Goal: Task Accomplishment & Management: Complete application form

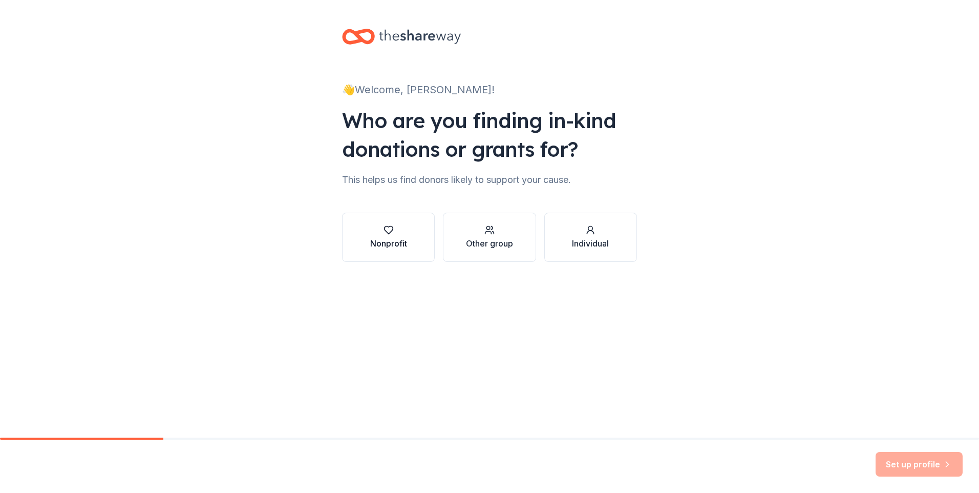
click at [396, 238] on div "Nonprofit" at bounding box center [388, 243] width 37 height 12
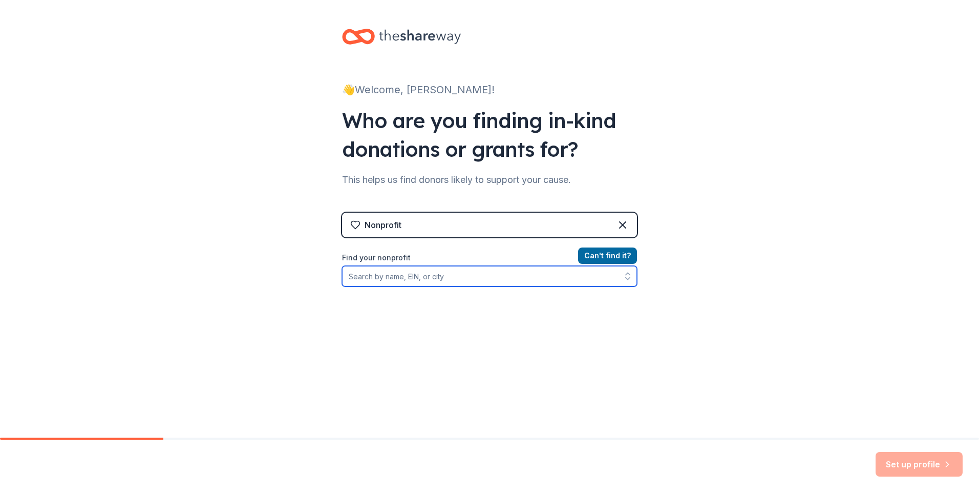
click at [405, 283] on input "Find your nonprofit" at bounding box center [489, 276] width 295 height 20
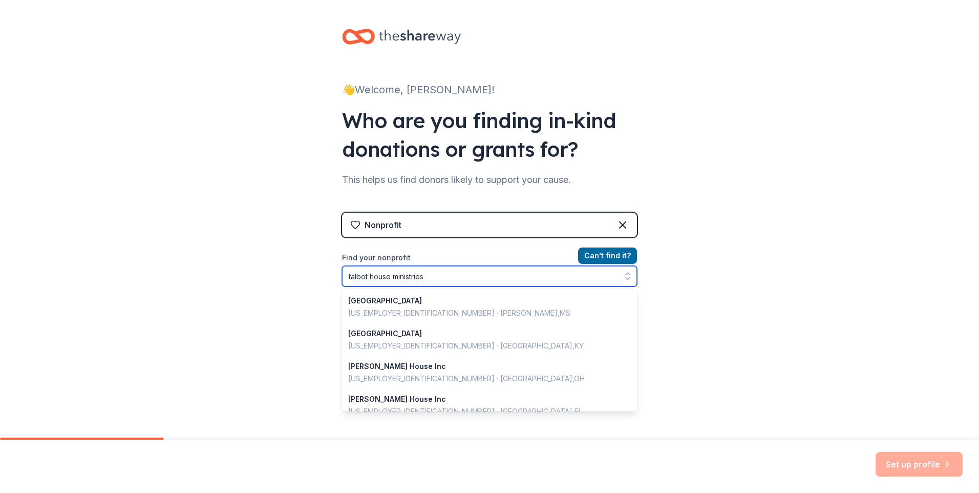
type input "talbot house ministries"
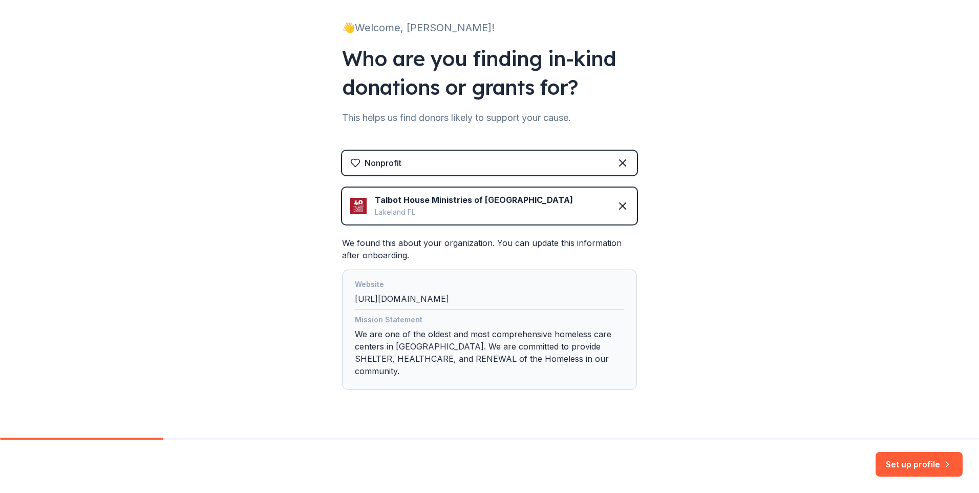
scroll to position [72, 0]
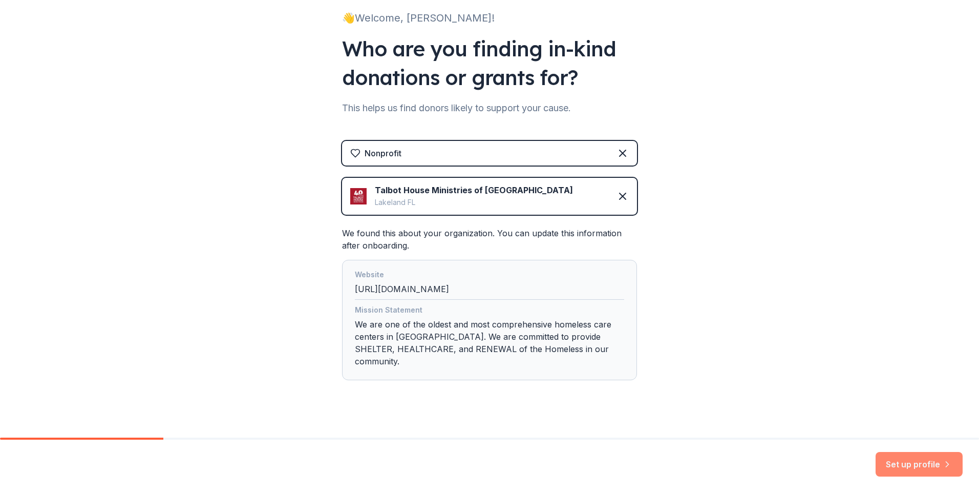
click at [895, 461] on button "Set up profile" at bounding box center [918, 464] width 87 height 25
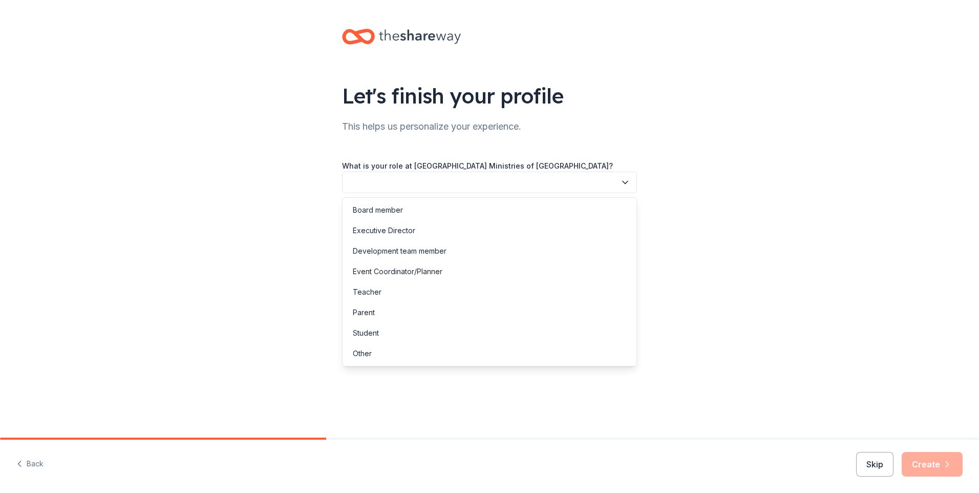
click at [625, 181] on icon "button" at bounding box center [625, 182] width 10 height 10
click at [359, 355] on div "Other" at bounding box center [362, 353] width 19 height 12
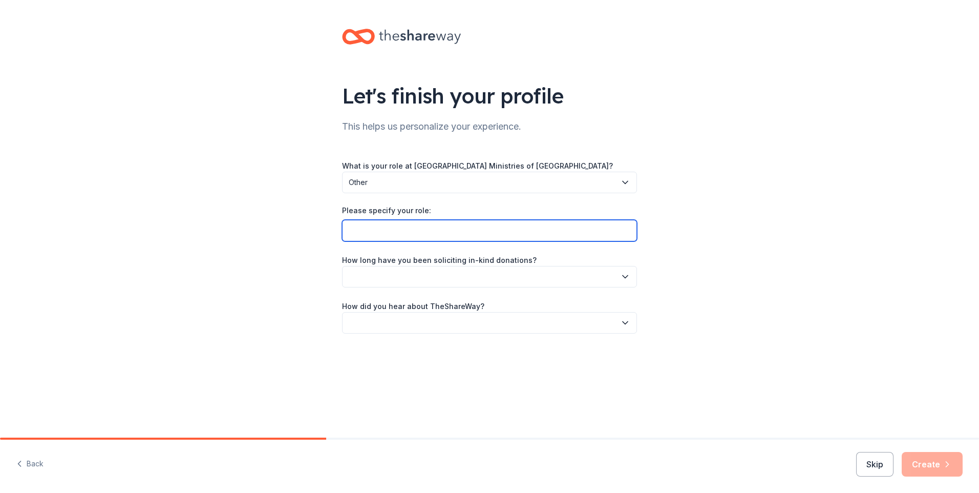
click at [374, 234] on input "Please specify your role:" at bounding box center [489, 231] width 295 height 22
type input "Accounting Specialist"
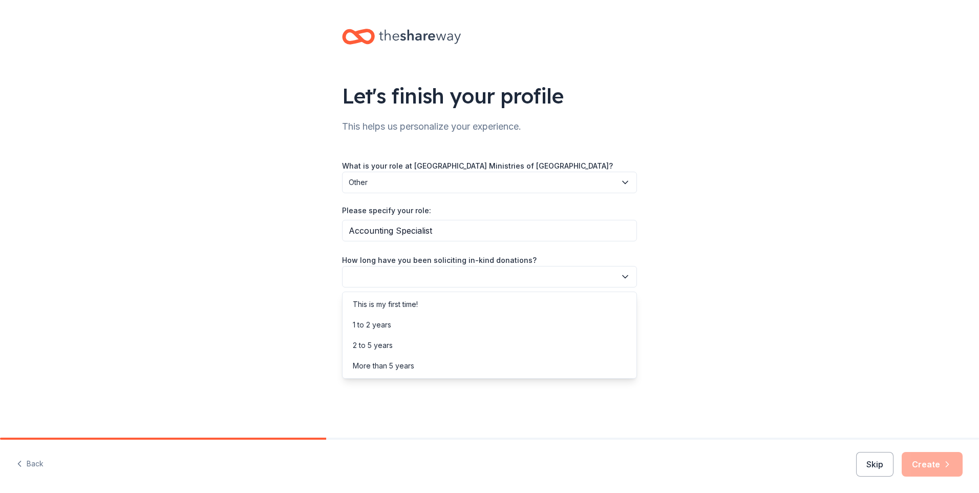
click at [625, 274] on icon "button" at bounding box center [625, 276] width 10 height 10
click at [357, 325] on div "1 to 2 years" at bounding box center [372, 324] width 38 height 12
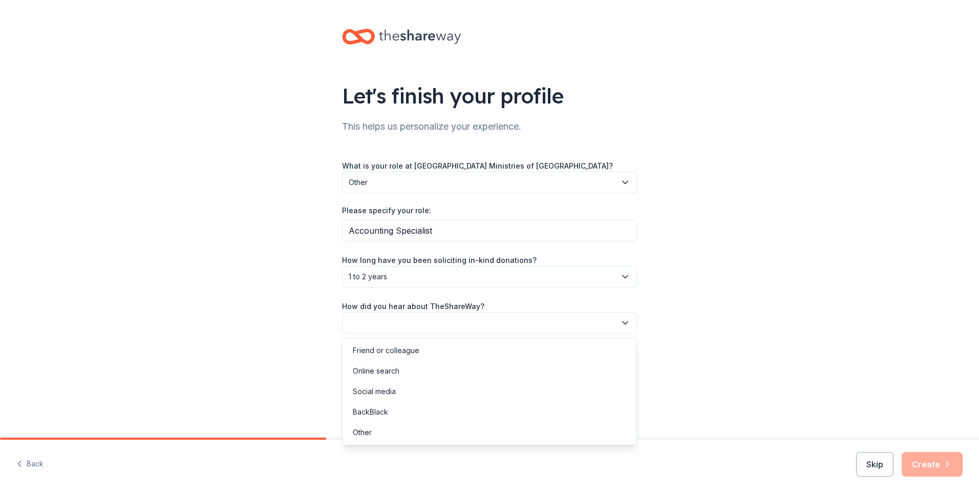
click at [623, 326] on icon "button" at bounding box center [625, 322] width 10 height 10
click at [401, 348] on div "Friend or colleague" at bounding box center [386, 350] width 67 height 12
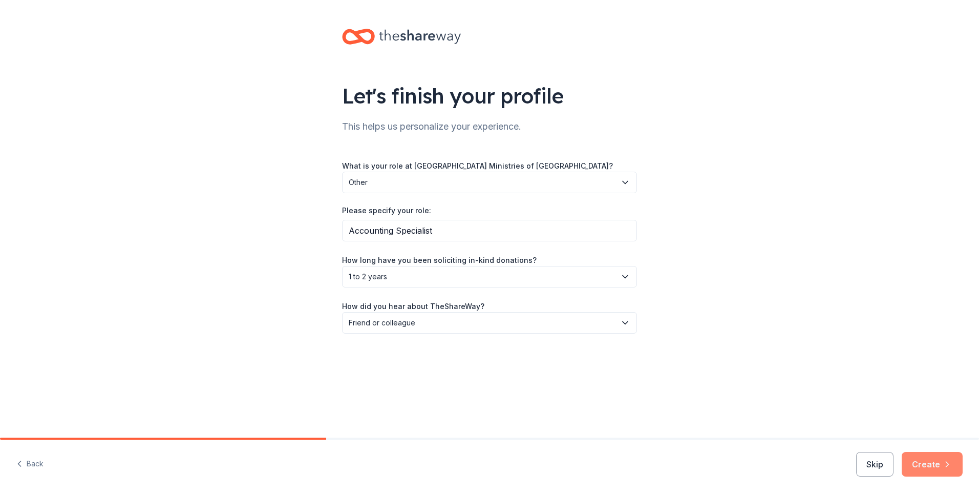
click at [925, 456] on button "Create" at bounding box center [932, 464] width 61 height 25
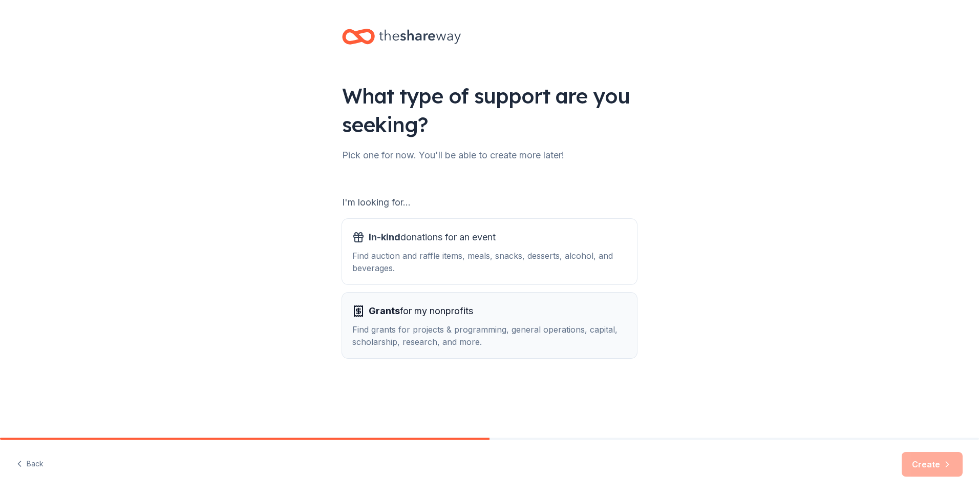
click at [381, 338] on div "Find grants for projects & programming, general operations, capital, scholarshi…" at bounding box center [489, 335] width 274 height 25
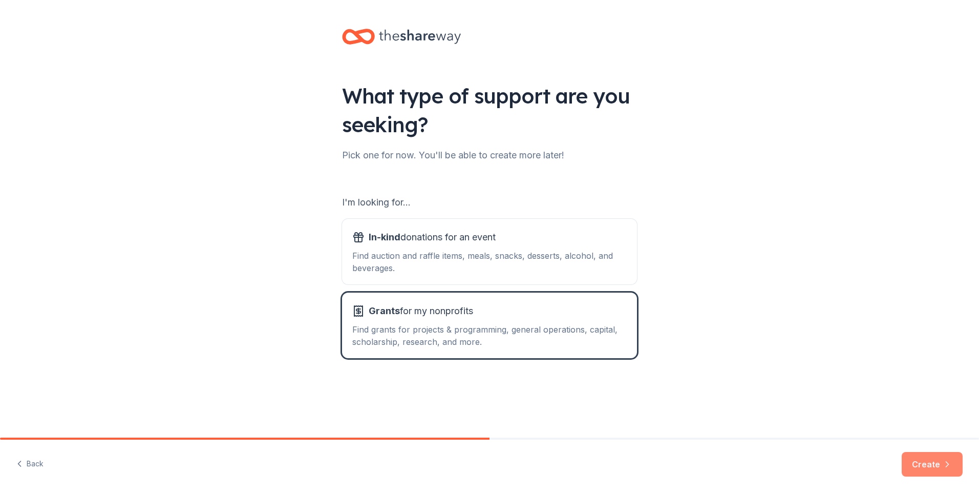
click at [940, 461] on button "Create" at bounding box center [932, 464] width 61 height 25
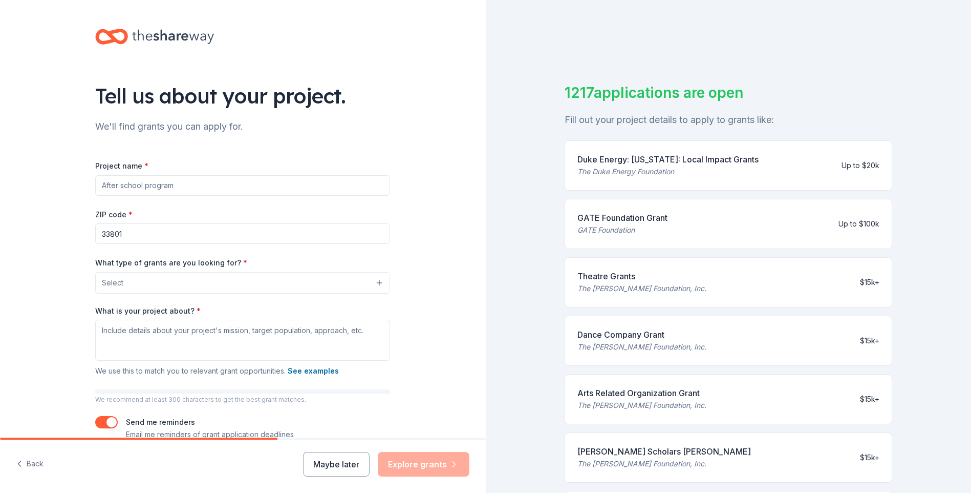
click at [147, 188] on input "Project name *" at bounding box center [242, 185] width 295 height 20
type input "Food for the Homeless and Food Insecure"
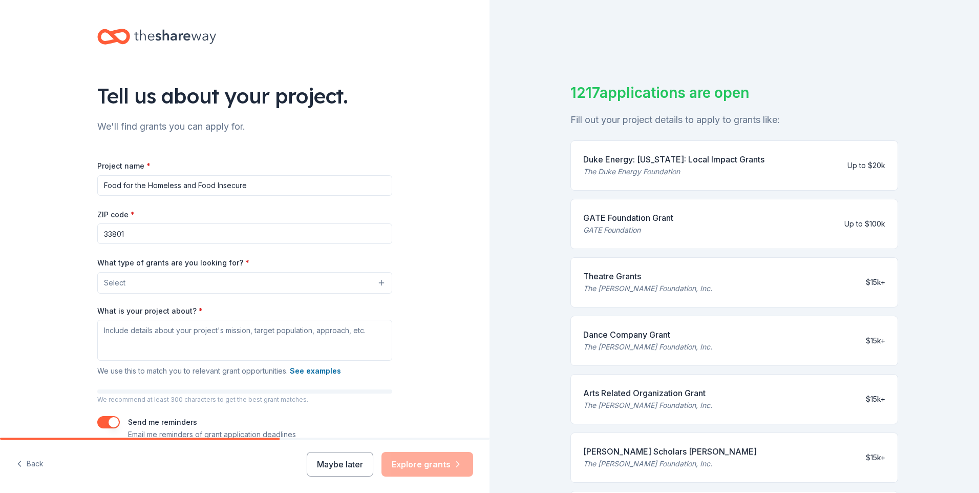
click at [149, 285] on button "Select" at bounding box center [244, 283] width 295 height 22
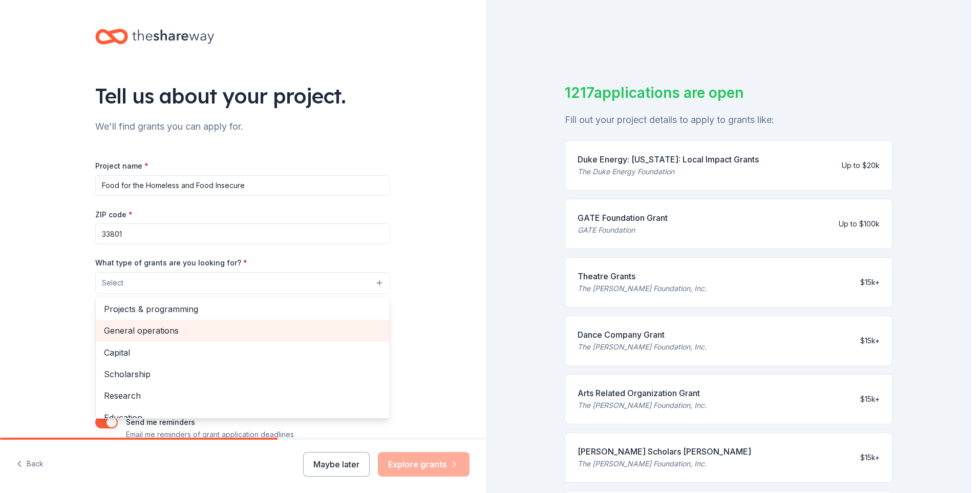
click at [151, 334] on span "General operations" at bounding box center [242, 330] width 277 height 13
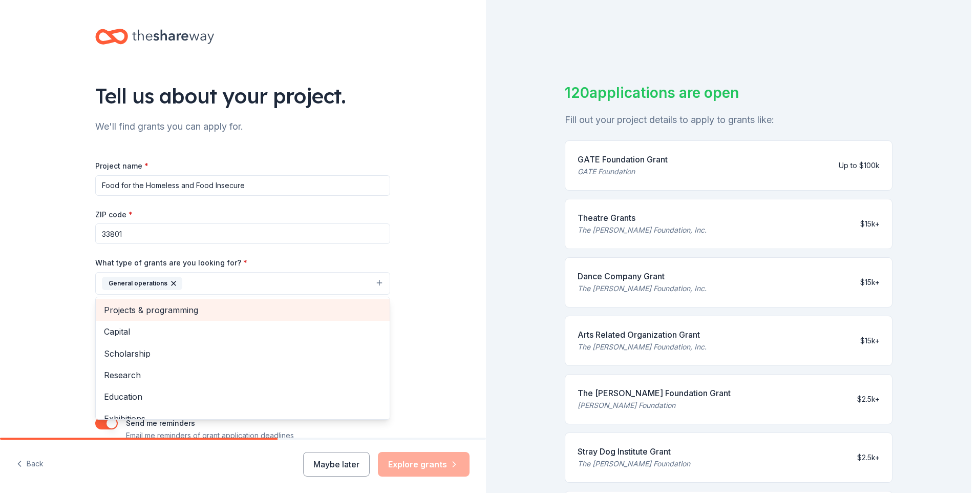
click at [191, 308] on span "Projects & programming" at bounding box center [242, 309] width 277 height 13
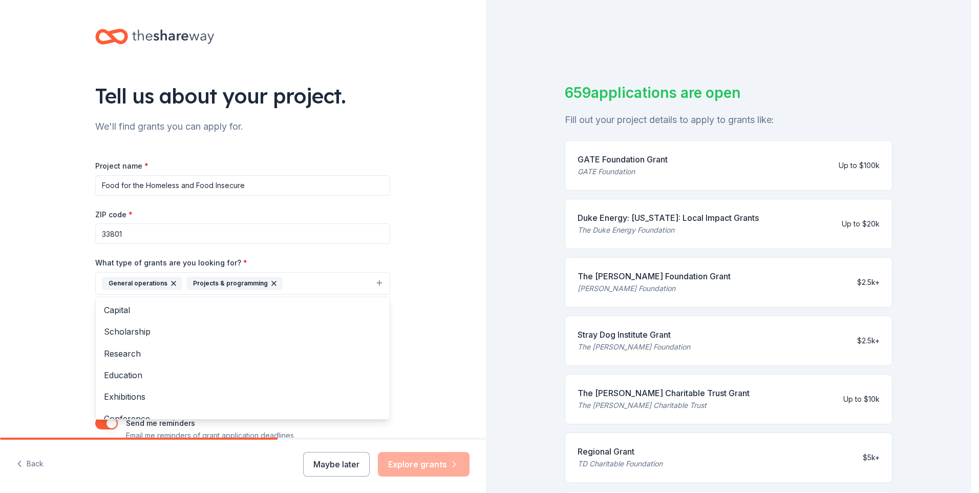
click at [28, 360] on div "Tell us about your project. We'll find grants you can apply for. Project name *…" at bounding box center [243, 245] width 486 height 490
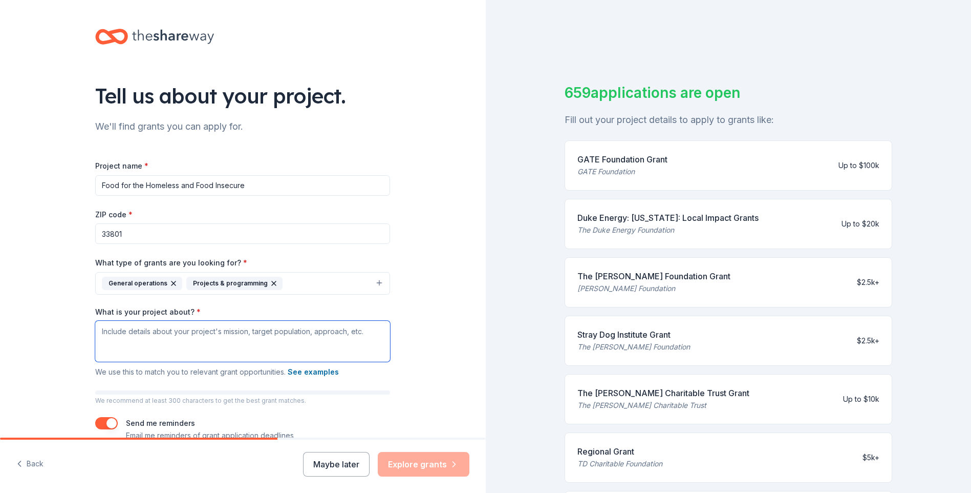
click at [161, 334] on textarea "What is your project about? *" at bounding box center [242, 340] width 295 height 41
click at [122, 331] on textarea "What is your project about? *" at bounding box center [242, 340] width 295 height 41
paste textarea "We provide meal services that are needed but also, by integrating a multi-prong…"
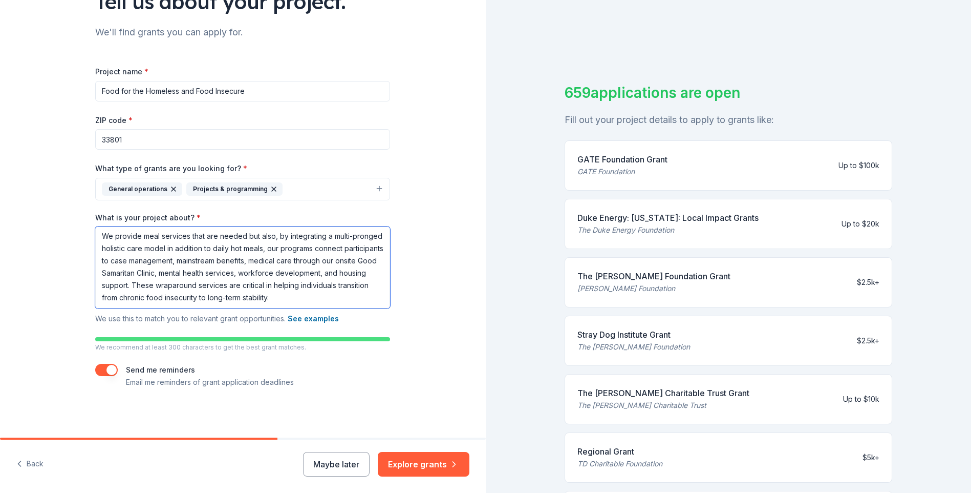
scroll to position [12, 0]
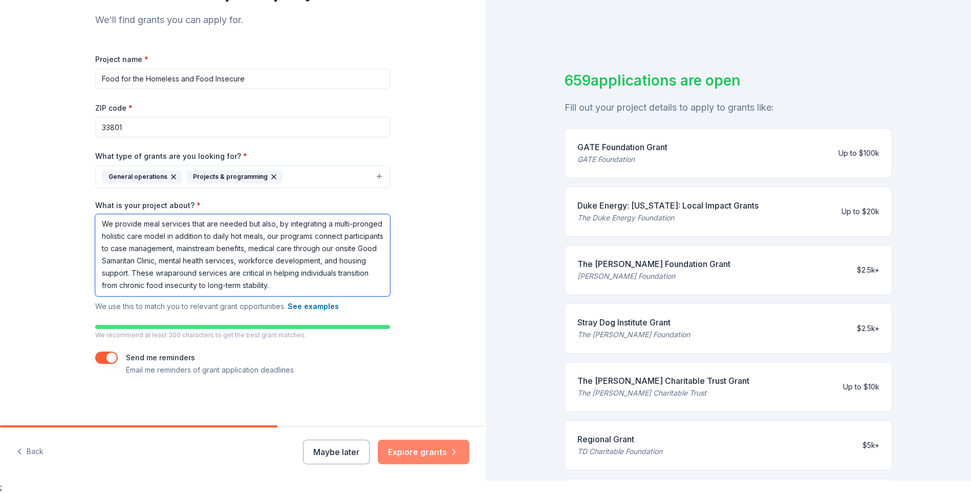
type textarea "We provide meal services that are needed but also, by integrating a multi-prong…"
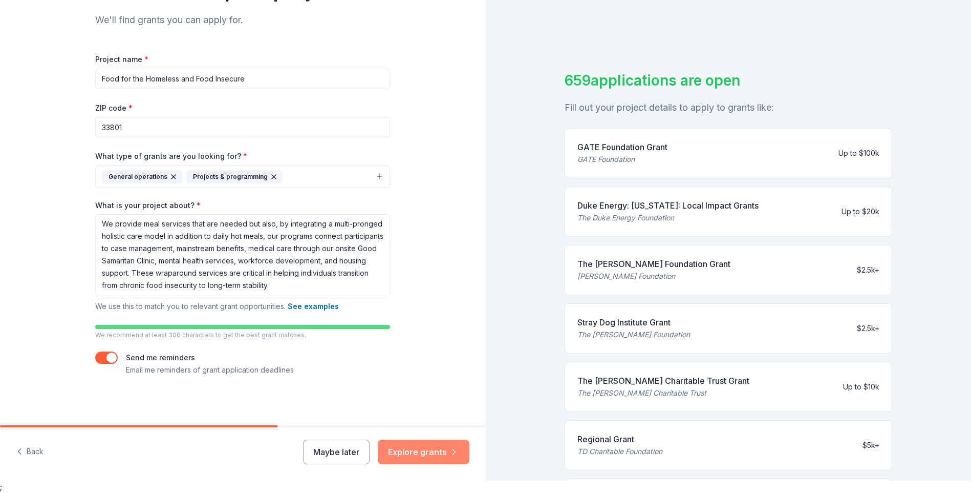
click at [419, 453] on button "Explore grants" at bounding box center [424, 451] width 92 height 25
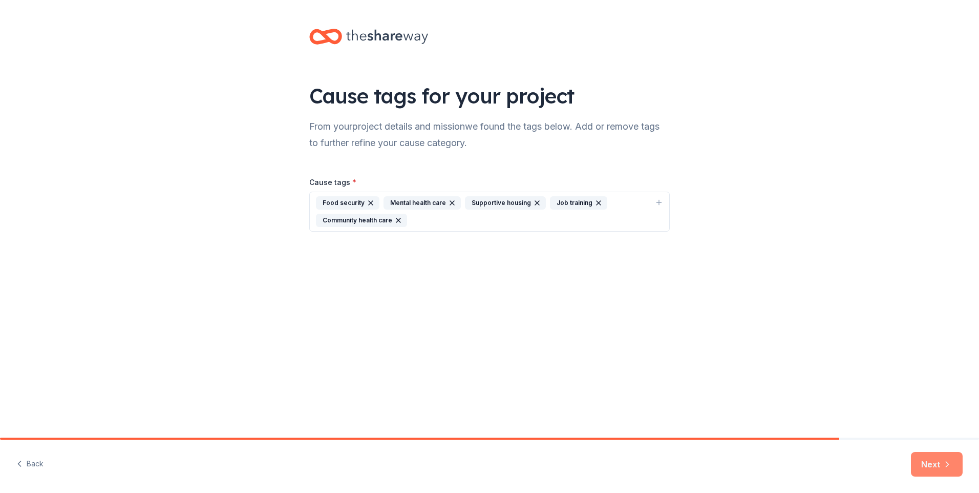
click at [930, 460] on button "Next" at bounding box center [937, 464] width 52 height 25
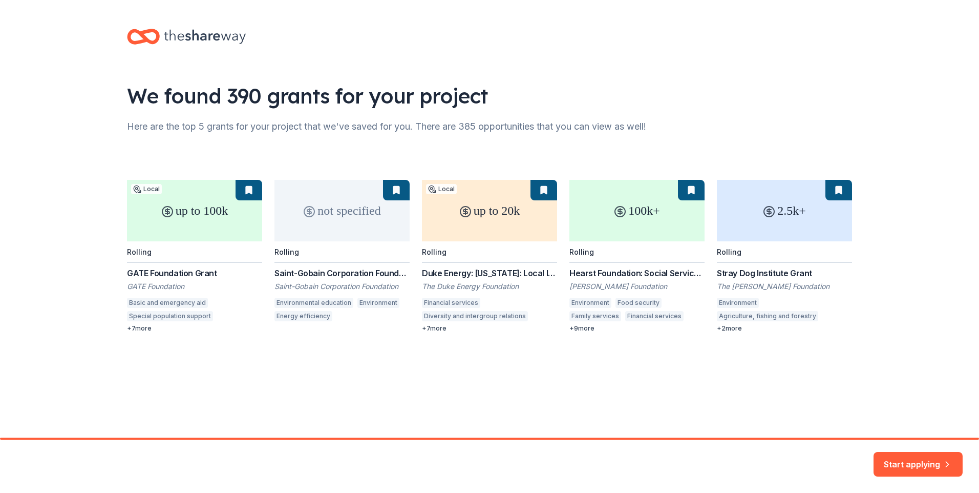
click at [930, 460] on button "Start applying" at bounding box center [917, 457] width 89 height 25
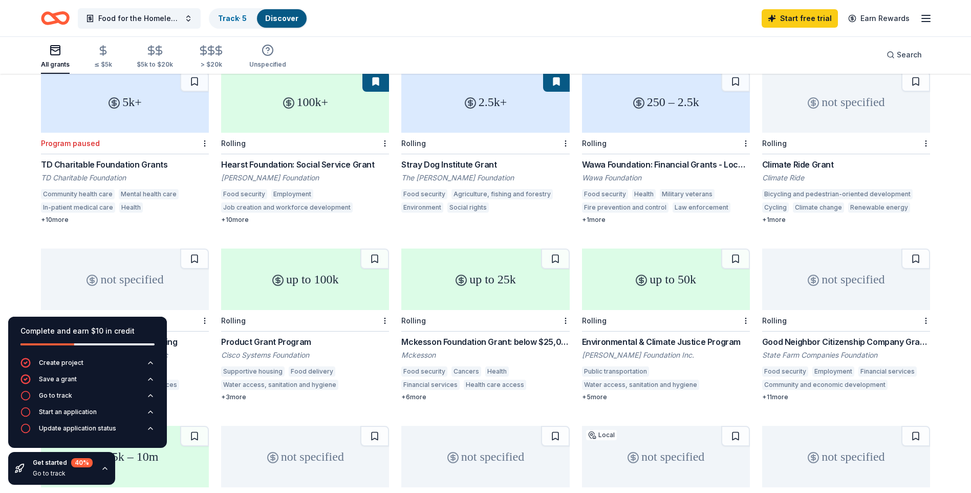
scroll to position [295, 0]
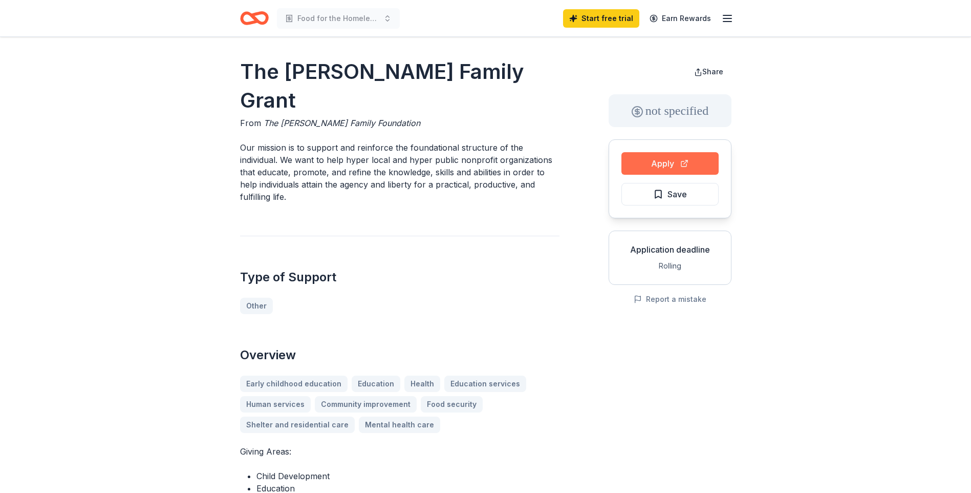
click at [648, 161] on button "Apply" at bounding box center [670, 163] width 97 height 23
